Goal: Find specific page/section: Find specific page/section

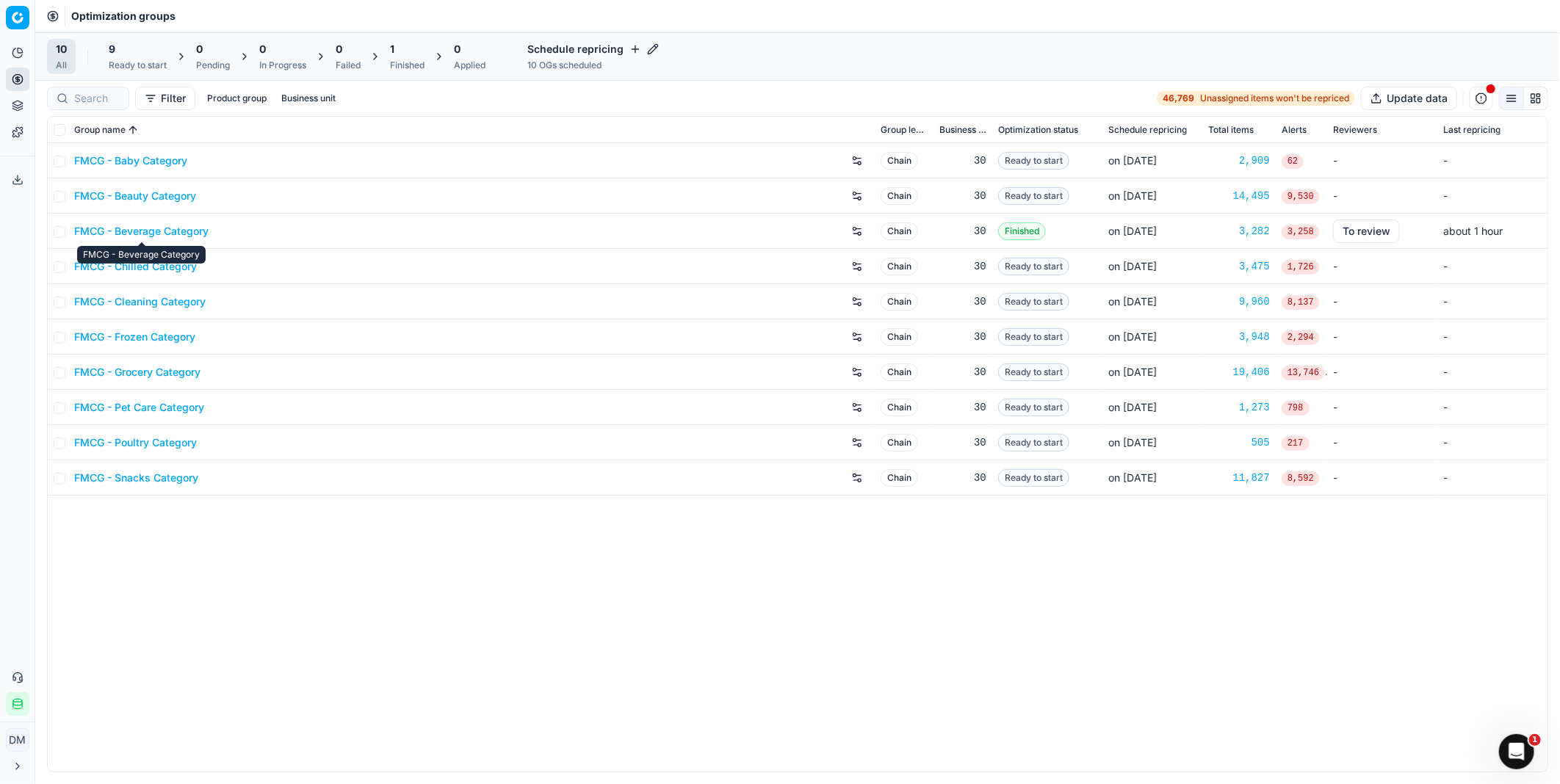
click at [110, 235] on link "FMCG - Beverage Category" at bounding box center [141, 231] width 134 height 15
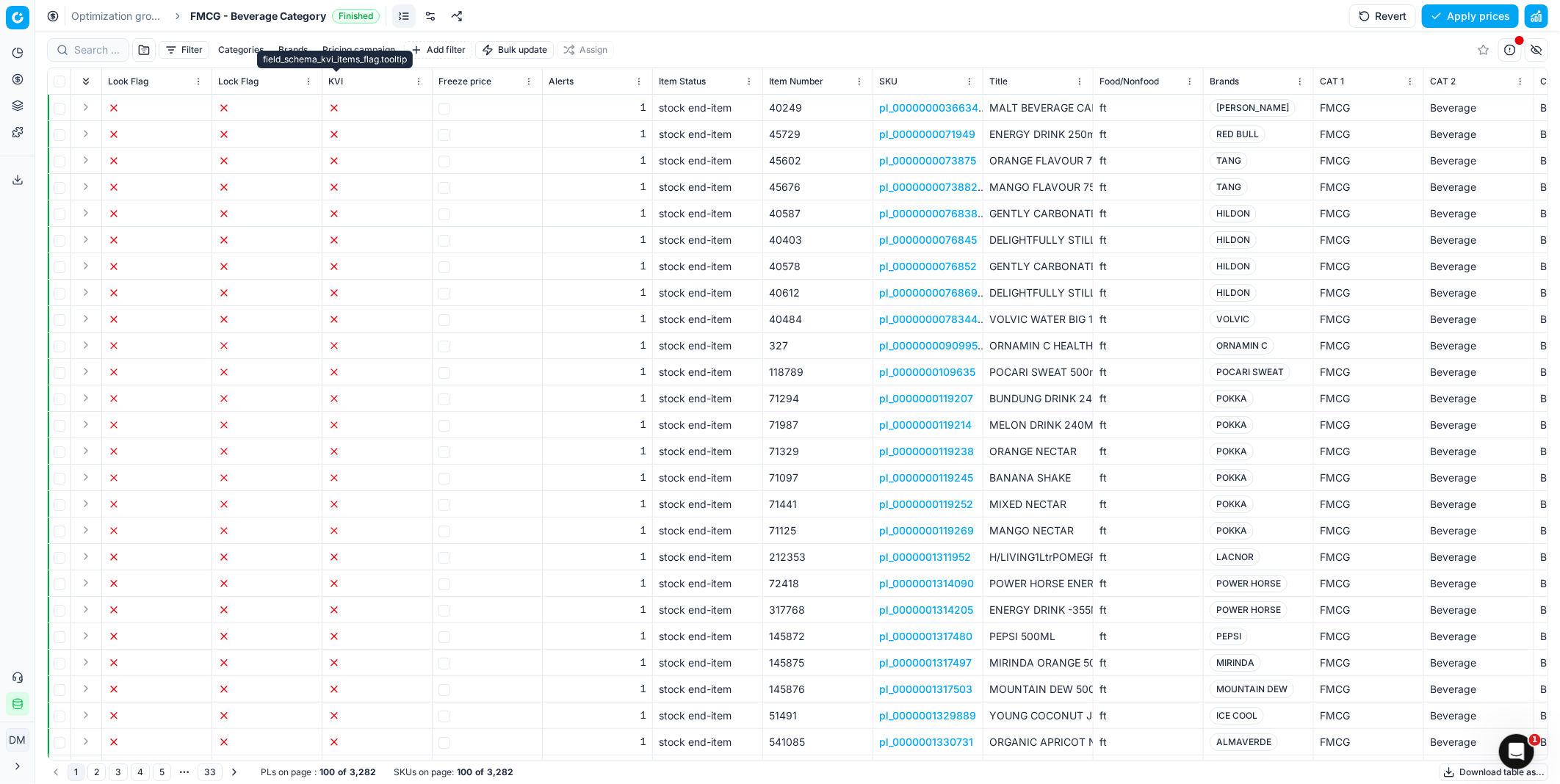
click at [337, 75] on span at bounding box center [336, 72] width 7 height 7
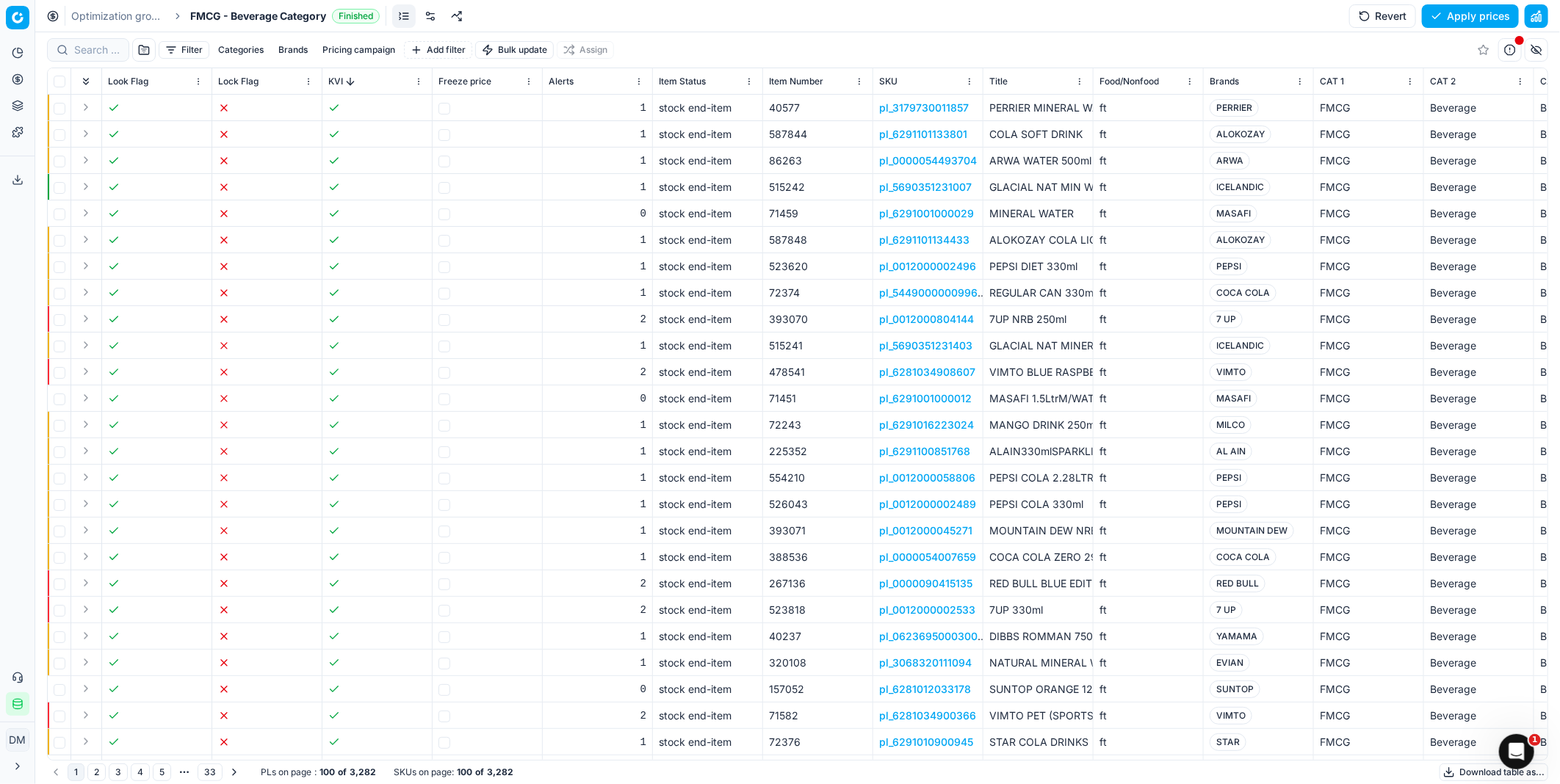
click at [256, 46] on button "Categories" at bounding box center [241, 50] width 57 height 18
click at [308, 49] on button "Brands" at bounding box center [293, 50] width 41 height 18
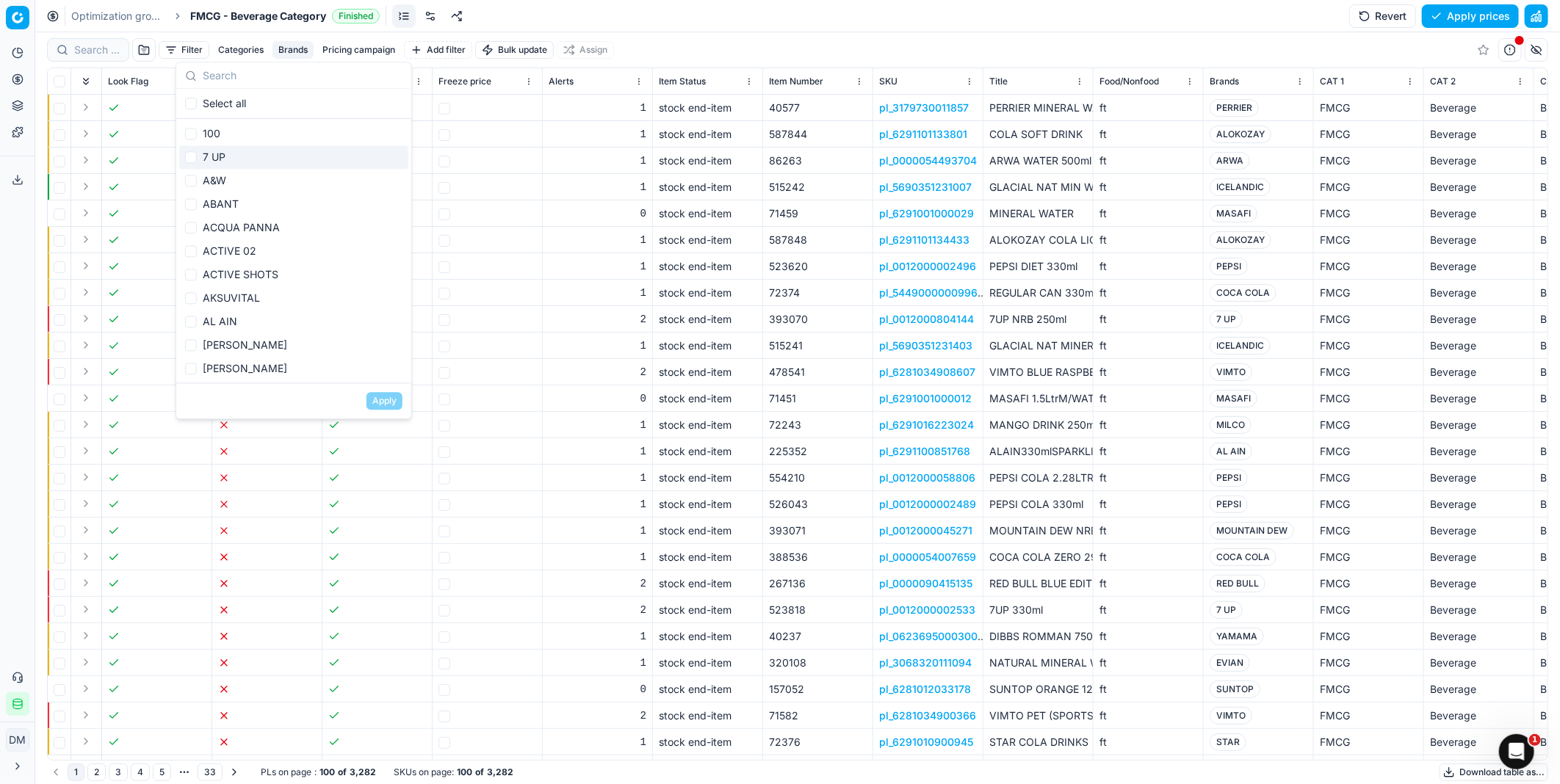
click at [179, 154] on div "7 UP" at bounding box center [294, 157] width 229 height 23
click at [191, 154] on input "Suggestions" at bounding box center [190, 156] width 12 height 12
click at [186, 155] on input "Suggestions" at bounding box center [190, 156] width 12 height 12
checkbox input "true"
click at [382, 405] on button "Apply" at bounding box center [385, 401] width 36 height 18
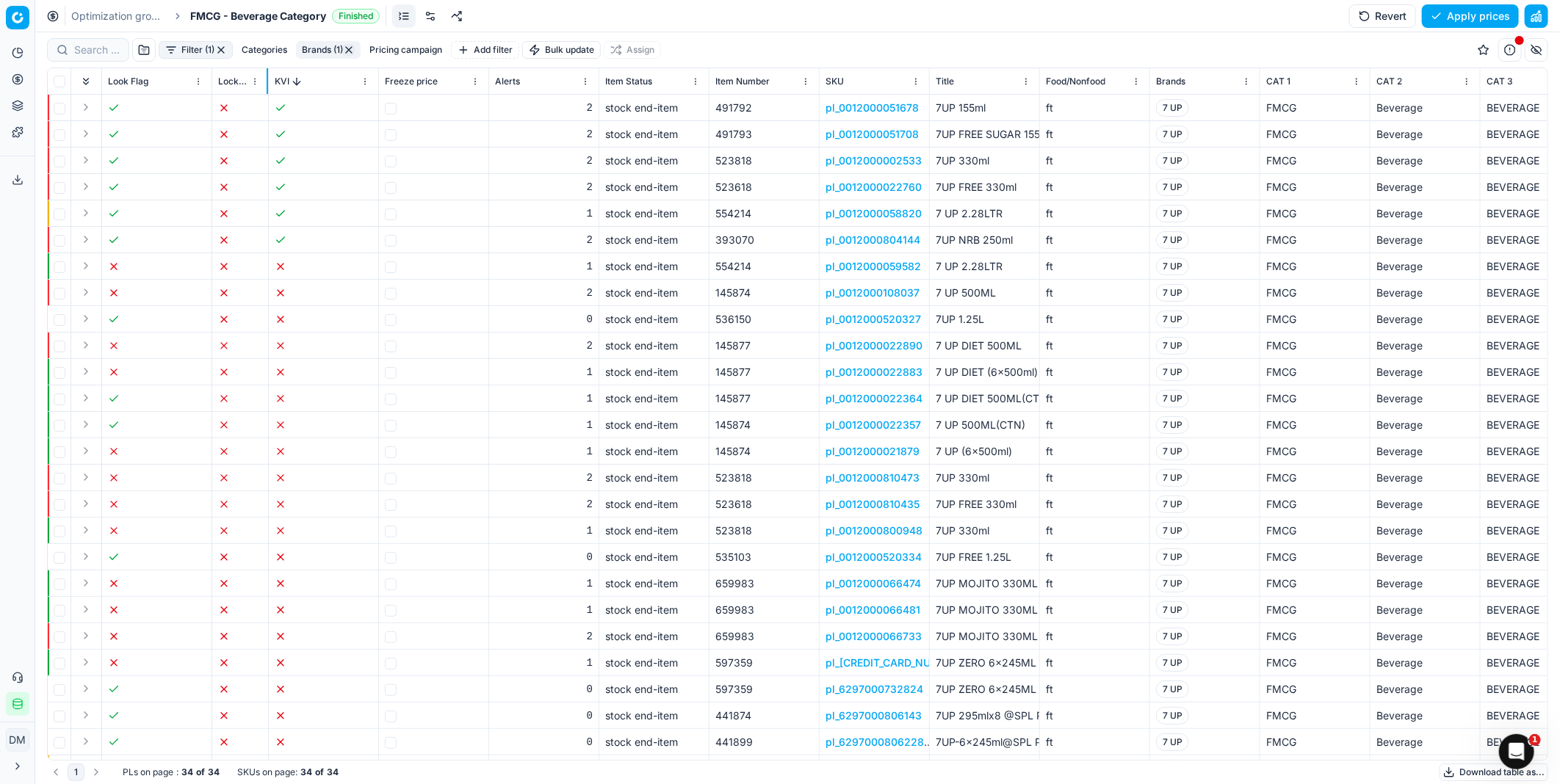
drag, startPoint x: 321, startPoint y: 91, endPoint x: 270, endPoint y: 104, distance: 52.6
click at [267, 101] on div "Look Flag Lock Flag KVI Freeze price Alerts Item Status Item Number SKU Title F…" at bounding box center [798, 414] width 1500 height 692
drag, startPoint x: 210, startPoint y: 91, endPoint x: 185, endPoint y: 174, distance: 86.7
click at [210, 91] on div at bounding box center [211, 81] width 2 height 26
